Goal: Information Seeking & Learning: Learn about a topic

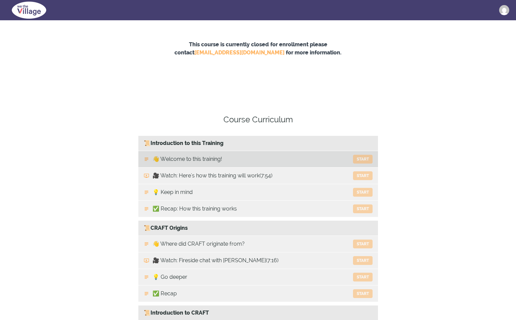
click at [223, 157] on link "👋 Welcome to this training! Start" at bounding box center [258, 159] width 240 height 16
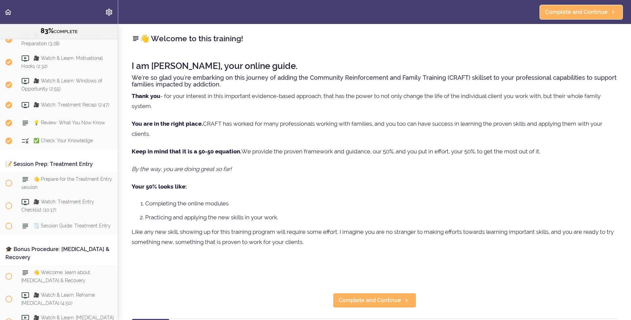
scroll to position [3654, 0]
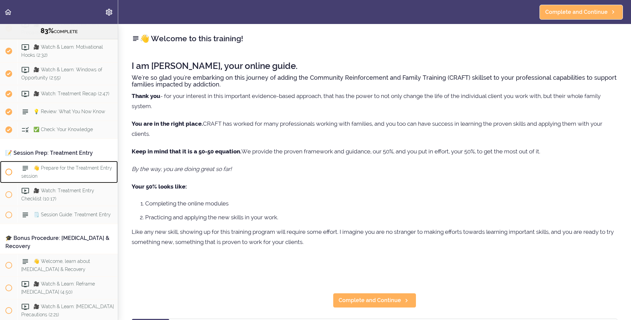
click at [62, 183] on div "👋 Prepare for the Treatment Entry session" at bounding box center [68, 172] width 100 height 22
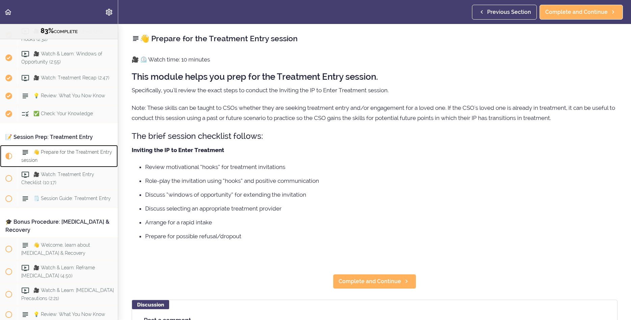
scroll to position [3654, 0]
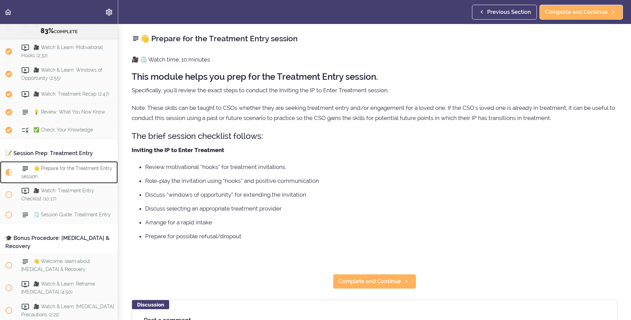
click at [57, 183] on div "👋 Prepare for the Treatment Entry session" at bounding box center [68, 172] width 100 height 22
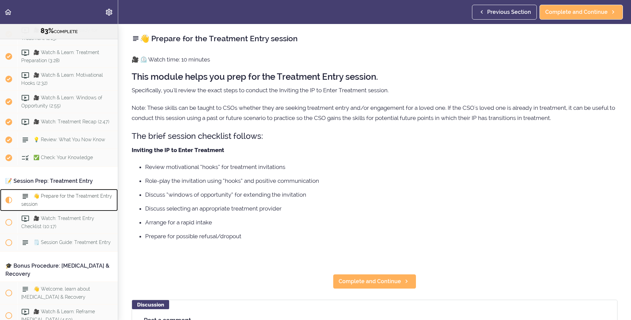
scroll to position [3577, 0]
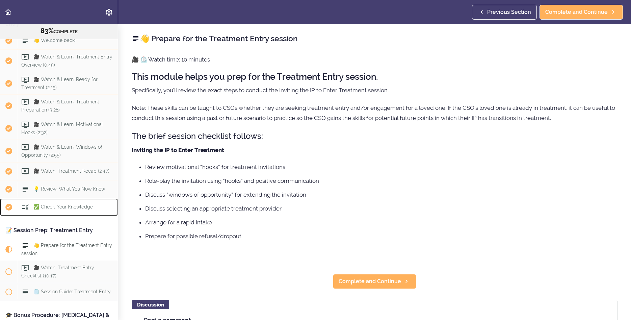
click at [68, 210] on span "✅ Check: Your Knowledge" at bounding box center [62, 206] width 59 height 5
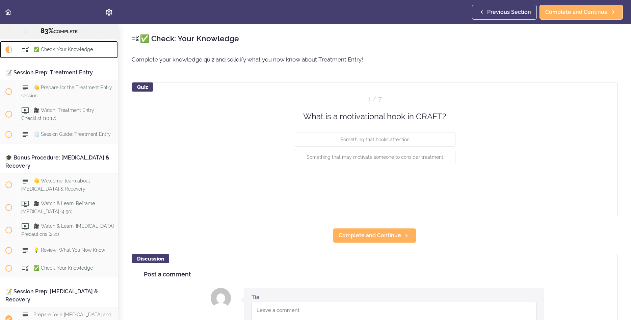
scroll to position [3736, 0]
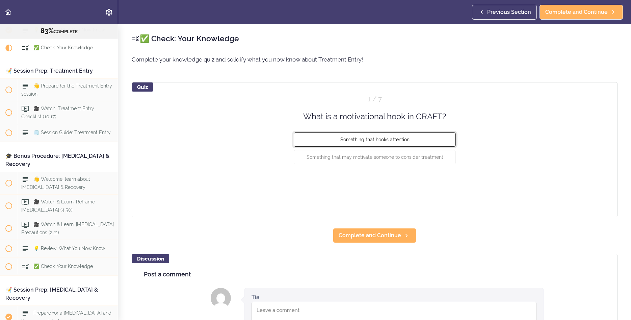
click at [388, 143] on button "Something that hooks attention" at bounding box center [375, 139] width 162 height 14
click at [442, 182] on button "Check" at bounding box center [442, 182] width 27 height 9
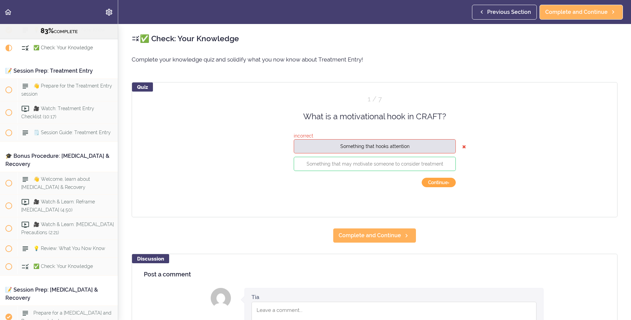
click at [433, 185] on button "Continue ›" at bounding box center [439, 182] width 34 height 9
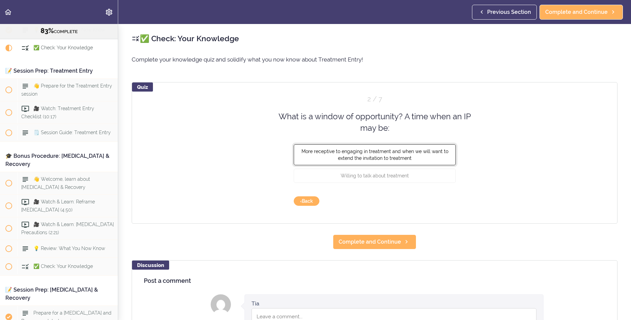
click at [384, 159] on span "More receptive to engaging in treatment and when we will want to extend the inv…" at bounding box center [374, 154] width 147 height 12
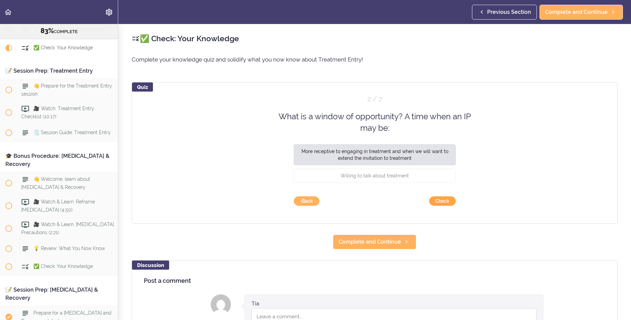
click at [439, 203] on button "Check" at bounding box center [442, 200] width 27 height 9
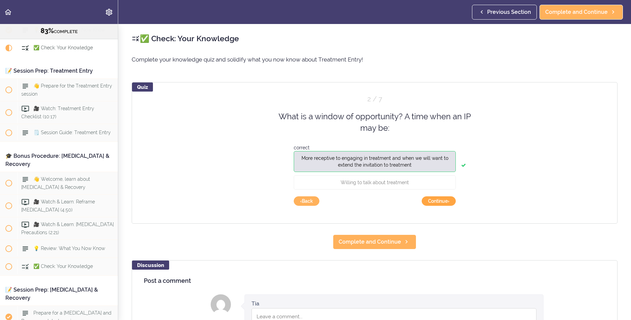
click at [439, 201] on button "Continue ›" at bounding box center [439, 200] width 34 height 9
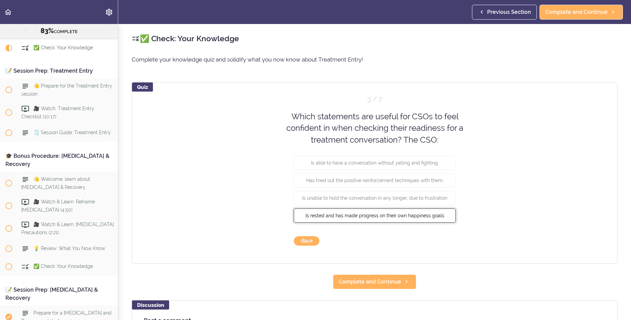
click at [398, 218] on button "Is rested and has made progress on their own happiness goals" at bounding box center [375, 215] width 162 height 14
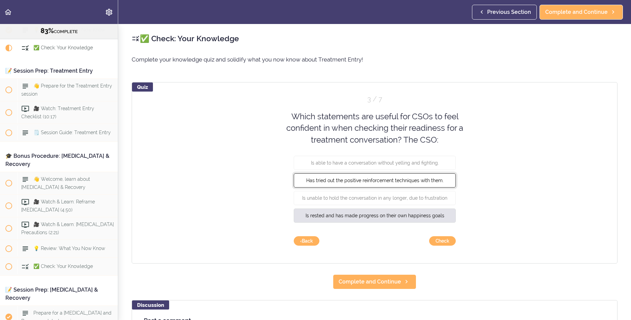
click at [383, 187] on button "Has tried out the positive reinforcement techniques with them." at bounding box center [375, 180] width 162 height 14
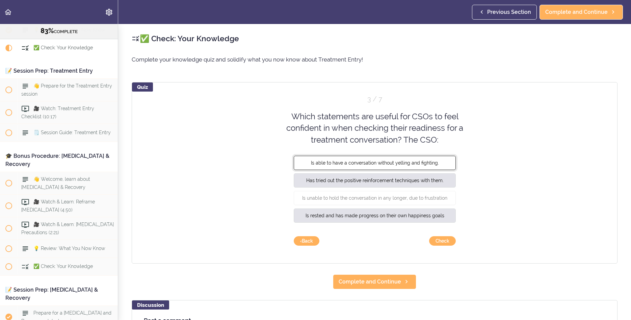
click at [399, 166] on button "Is able to have a conversation without yelling and fighting." at bounding box center [375, 163] width 162 height 14
click at [446, 237] on button "Check" at bounding box center [442, 240] width 27 height 9
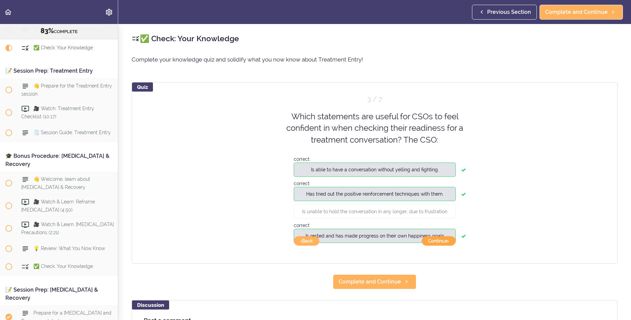
click at [446, 240] on button "Continue ›" at bounding box center [439, 240] width 34 height 9
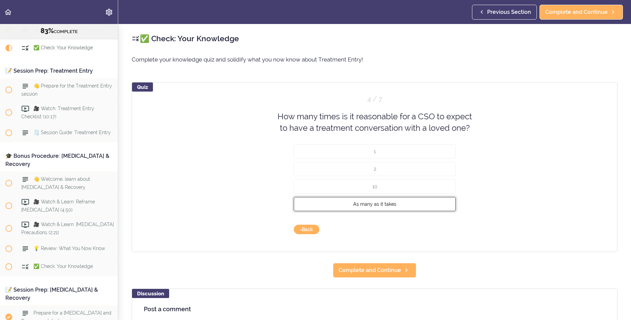
click at [407, 201] on button "As many as it takes" at bounding box center [375, 204] width 162 height 14
click at [439, 232] on button "Check" at bounding box center [442, 229] width 27 height 9
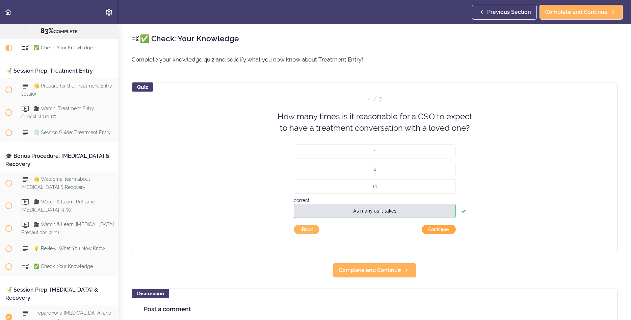
click at [446, 229] on button "Continue ›" at bounding box center [439, 229] width 34 height 9
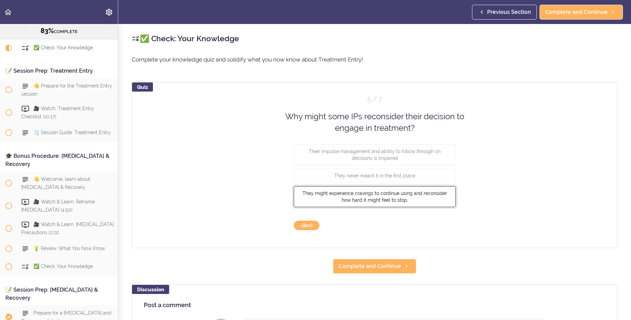
click at [358, 195] on span "They might experience cravings to continue using and reconsider how hard it mig…" at bounding box center [375, 196] width 145 height 12
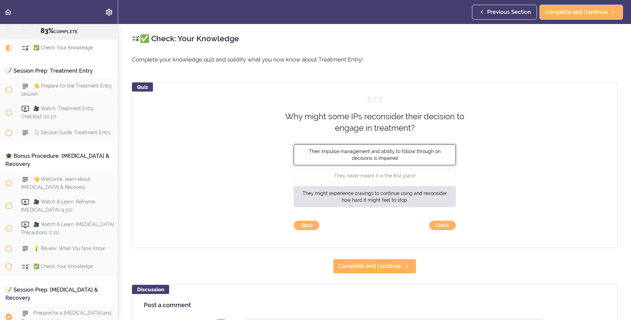
click at [357, 155] on span "Their impulse management and ability to follow through on decisions is impaired" at bounding box center [375, 154] width 132 height 12
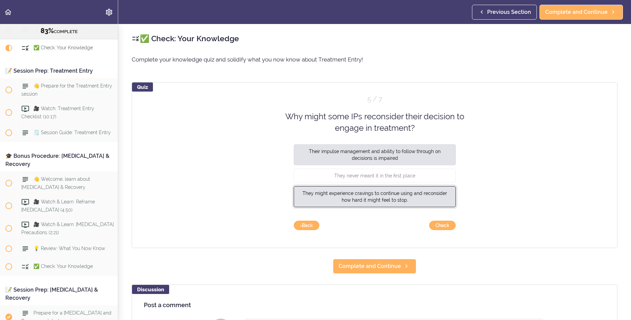
click at [382, 201] on span "They might experience cravings to continue using and reconsider how hard it mig…" at bounding box center [375, 196] width 145 height 12
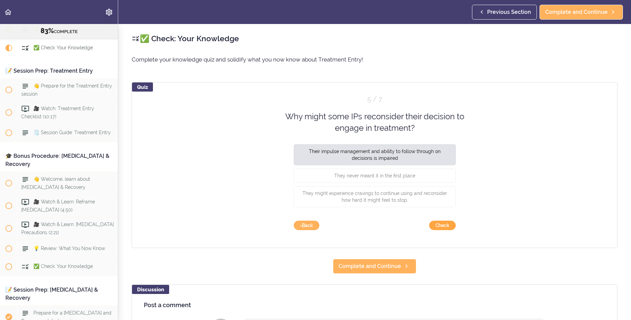
click at [444, 223] on button "Check" at bounding box center [442, 225] width 27 height 9
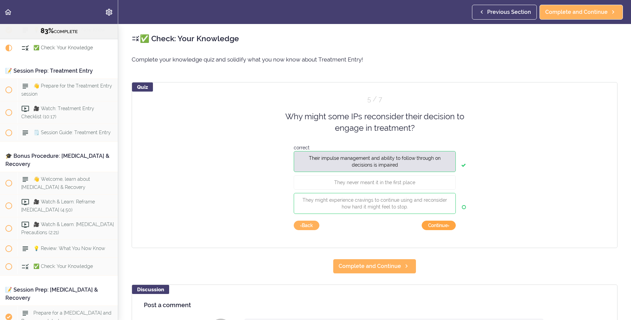
click at [444, 223] on button "Continue ›" at bounding box center [439, 225] width 34 height 9
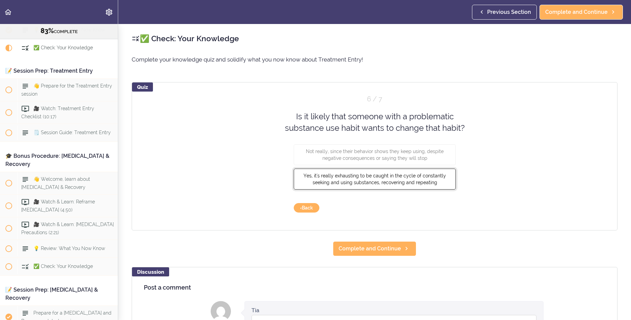
click at [414, 177] on span "Yes, it's really exhausting to be caught in the cycle of constantly seeking and…" at bounding box center [375, 179] width 143 height 12
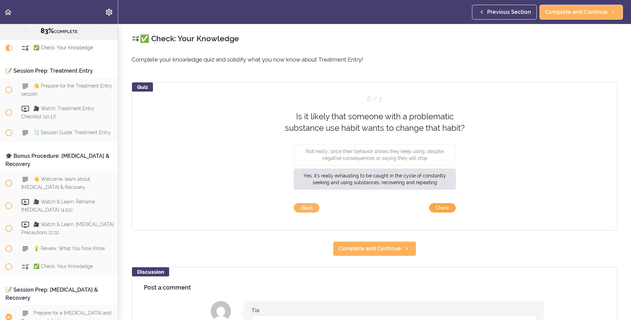
click at [440, 210] on button "Check" at bounding box center [442, 207] width 27 height 9
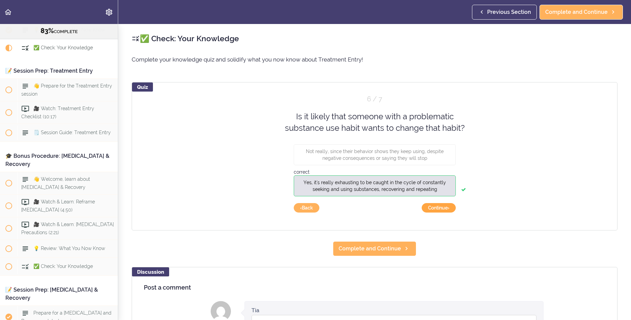
click at [454, 204] on button "Continue ›" at bounding box center [439, 207] width 34 height 9
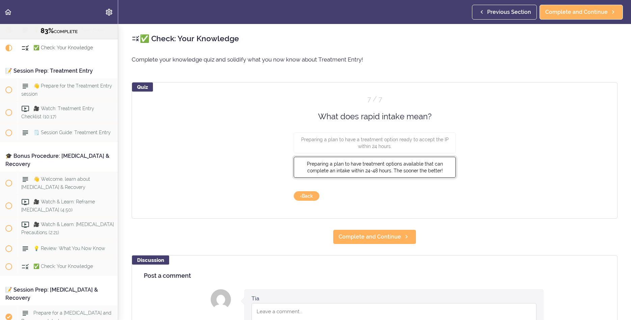
click at [404, 169] on span "Preparing a plan to have treatment options available that can complete an intak…" at bounding box center [375, 167] width 136 height 12
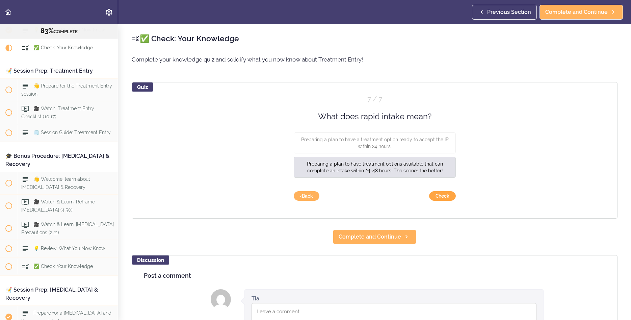
click at [442, 196] on button "Check" at bounding box center [442, 195] width 27 height 9
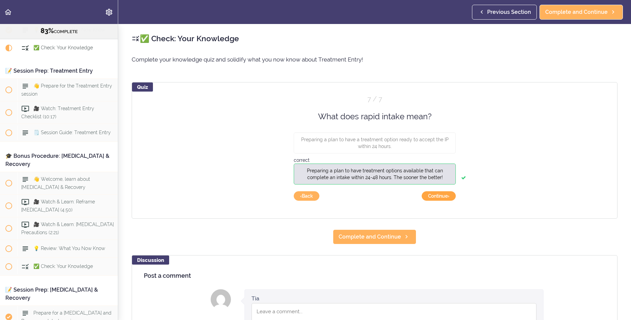
click at [442, 195] on button "Continue ›" at bounding box center [439, 195] width 34 height 9
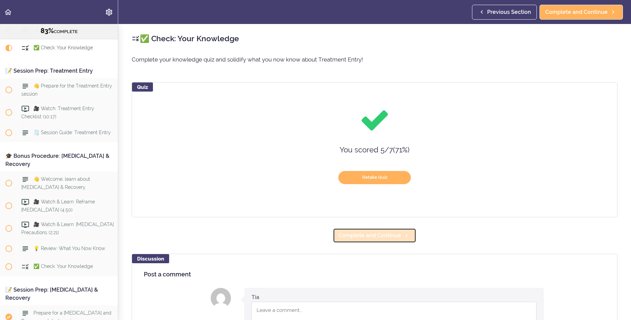
click at [373, 232] on span "Complete and Continue" at bounding box center [370, 235] width 62 height 8
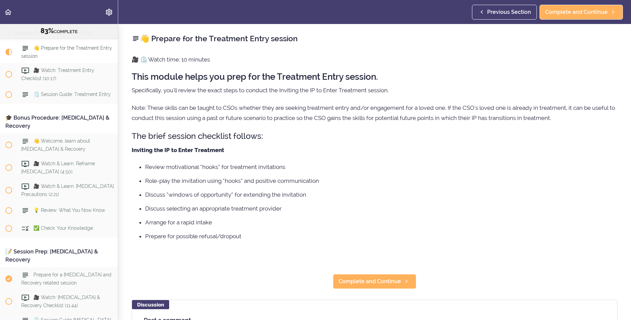
scroll to position [3776, 0]
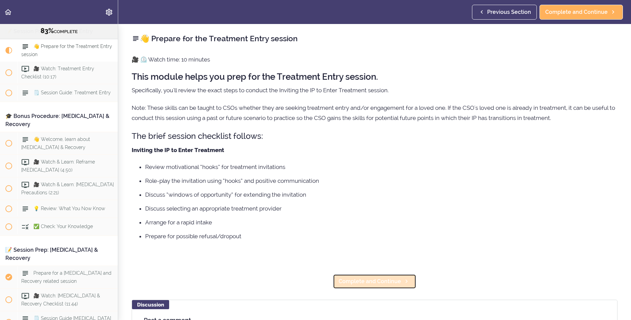
click at [356, 283] on span "Complete and Continue" at bounding box center [370, 281] width 62 height 8
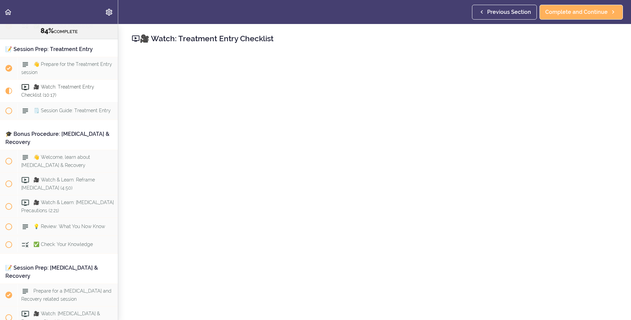
scroll to position [3753, 0]
